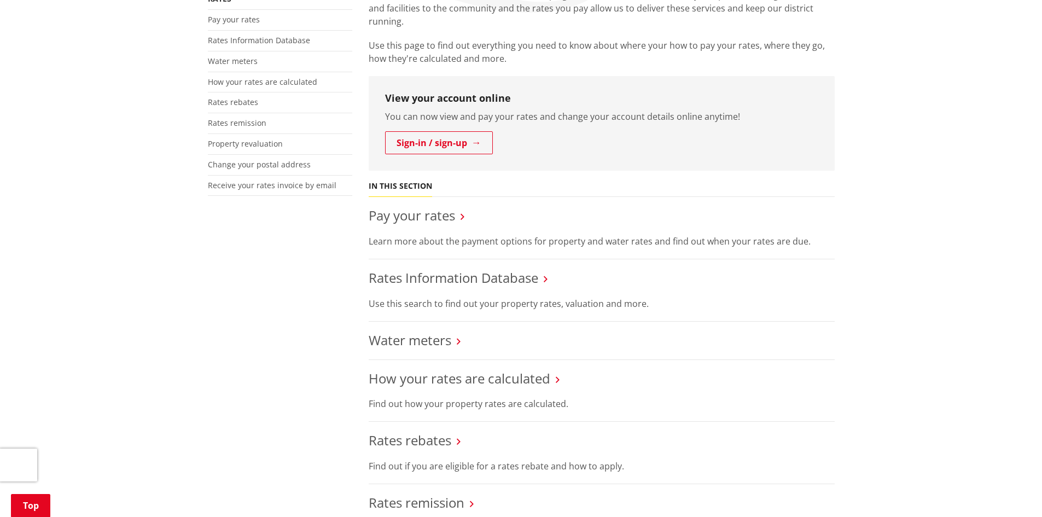
scroll to position [219, 0]
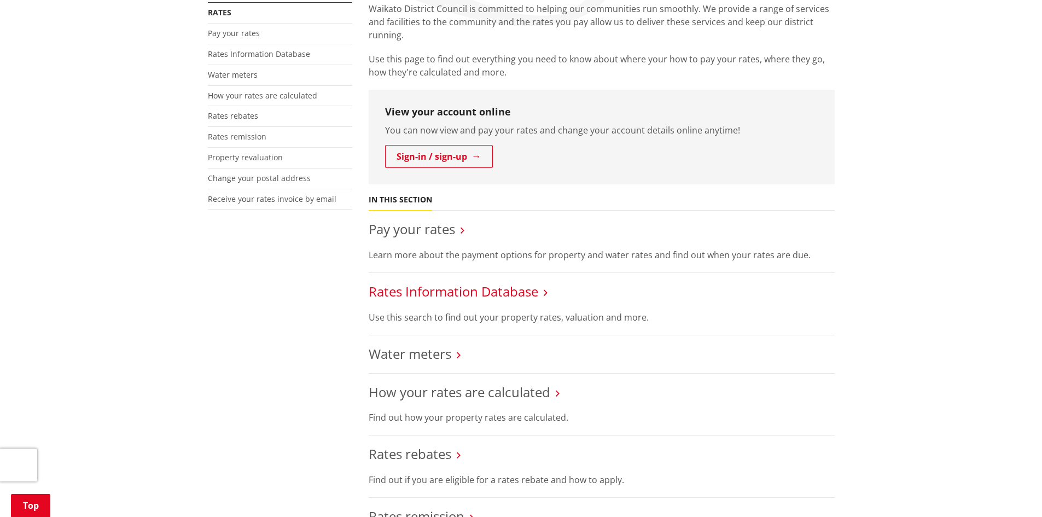
click at [418, 294] on link "Rates Information Database" at bounding box center [454, 291] width 170 height 18
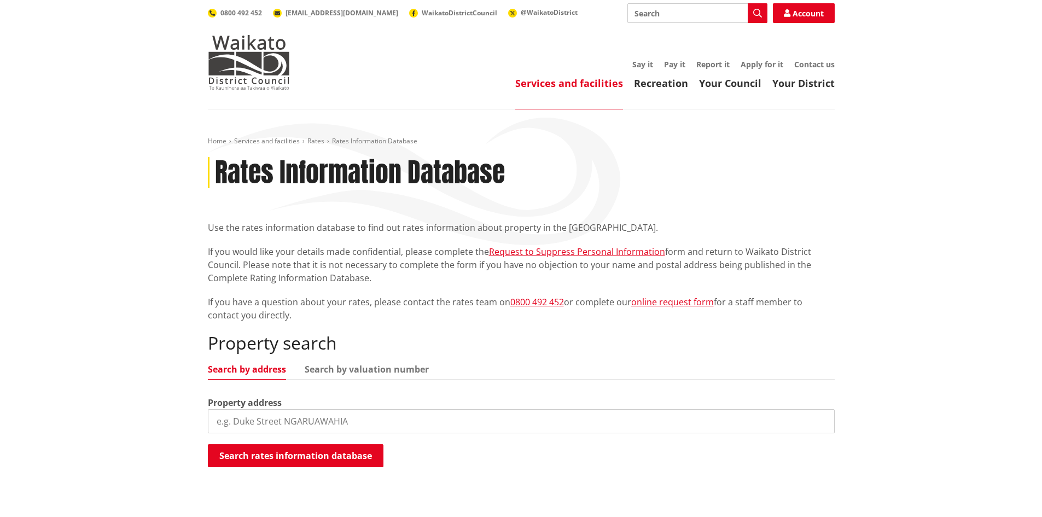
click at [285, 420] on input "search" at bounding box center [521, 421] width 627 height 24
type input "[STREET_ADDRESS]"
click at [283, 454] on button "Search rates information database" at bounding box center [296, 455] width 176 height 23
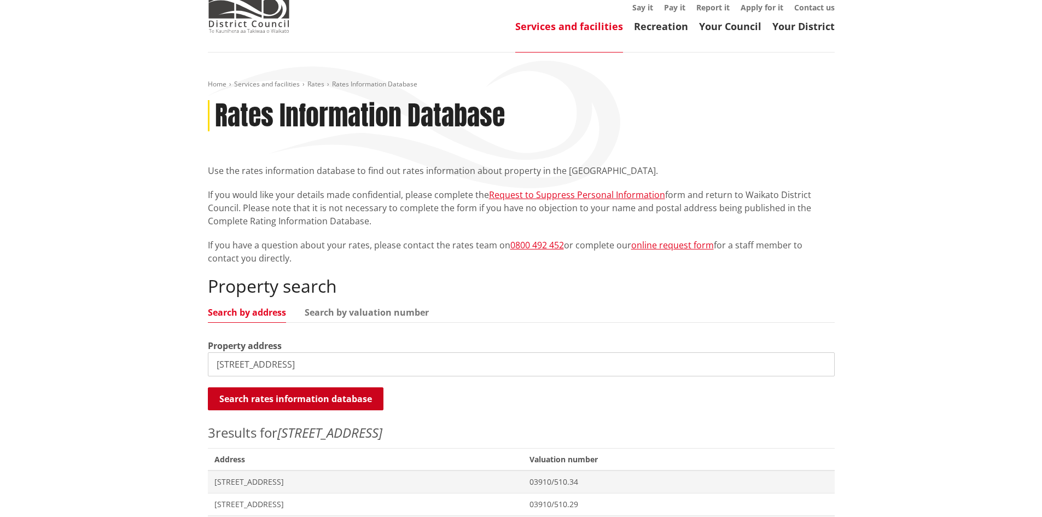
scroll to position [109, 0]
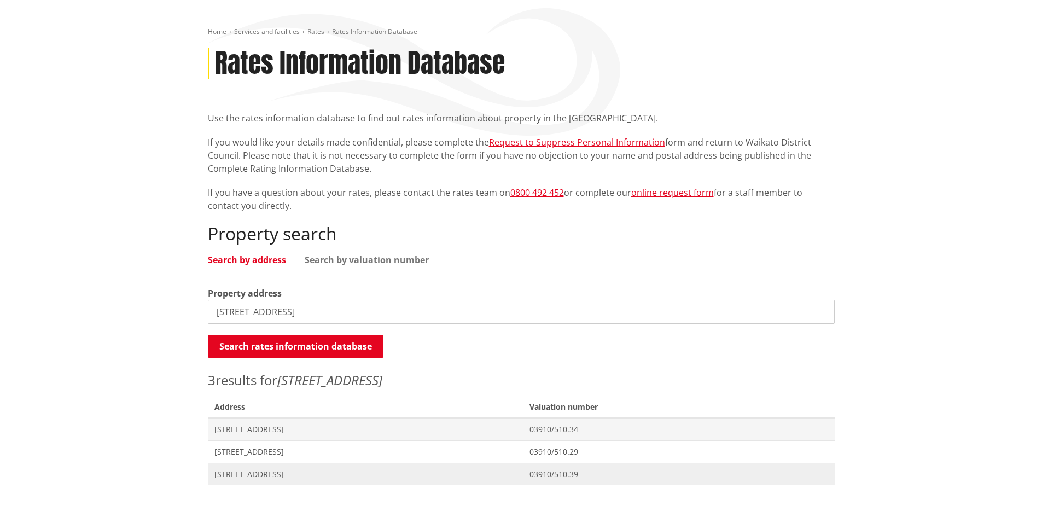
click at [266, 469] on span "[STREET_ADDRESS]" at bounding box center [365, 474] width 303 height 11
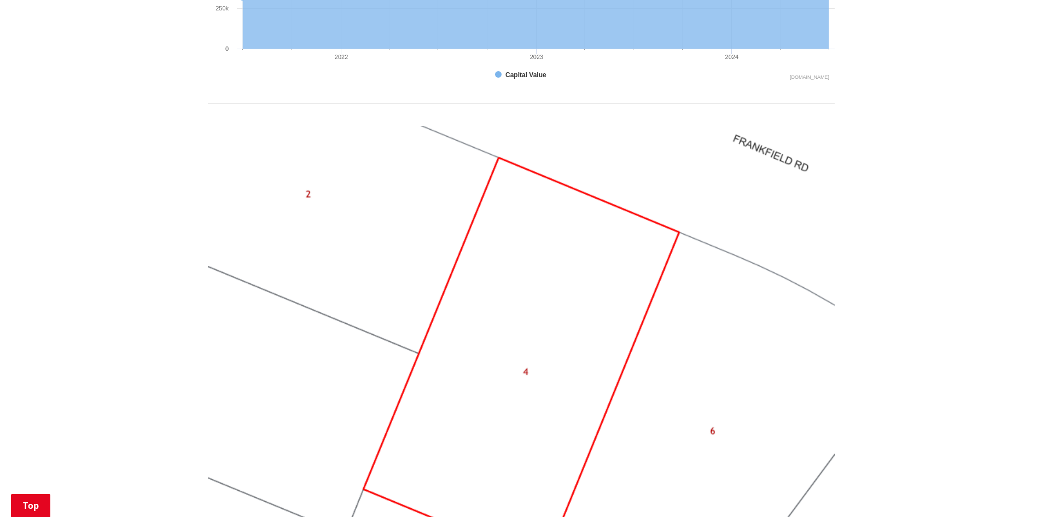
scroll to position [766, 0]
